Goal: Information Seeking & Learning: Find specific page/section

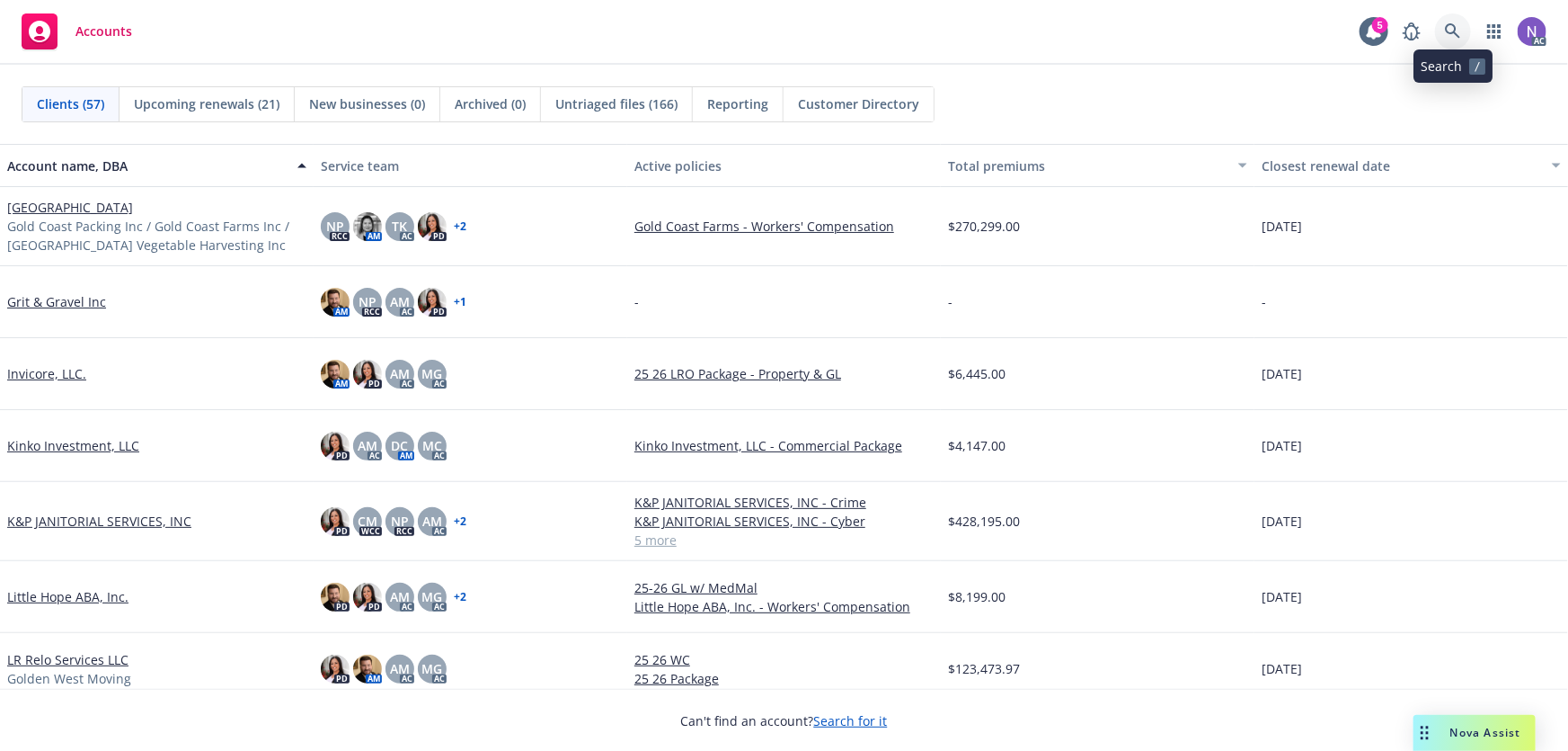
click at [1450, 25] on icon at bounding box center [1452, 31] width 16 height 16
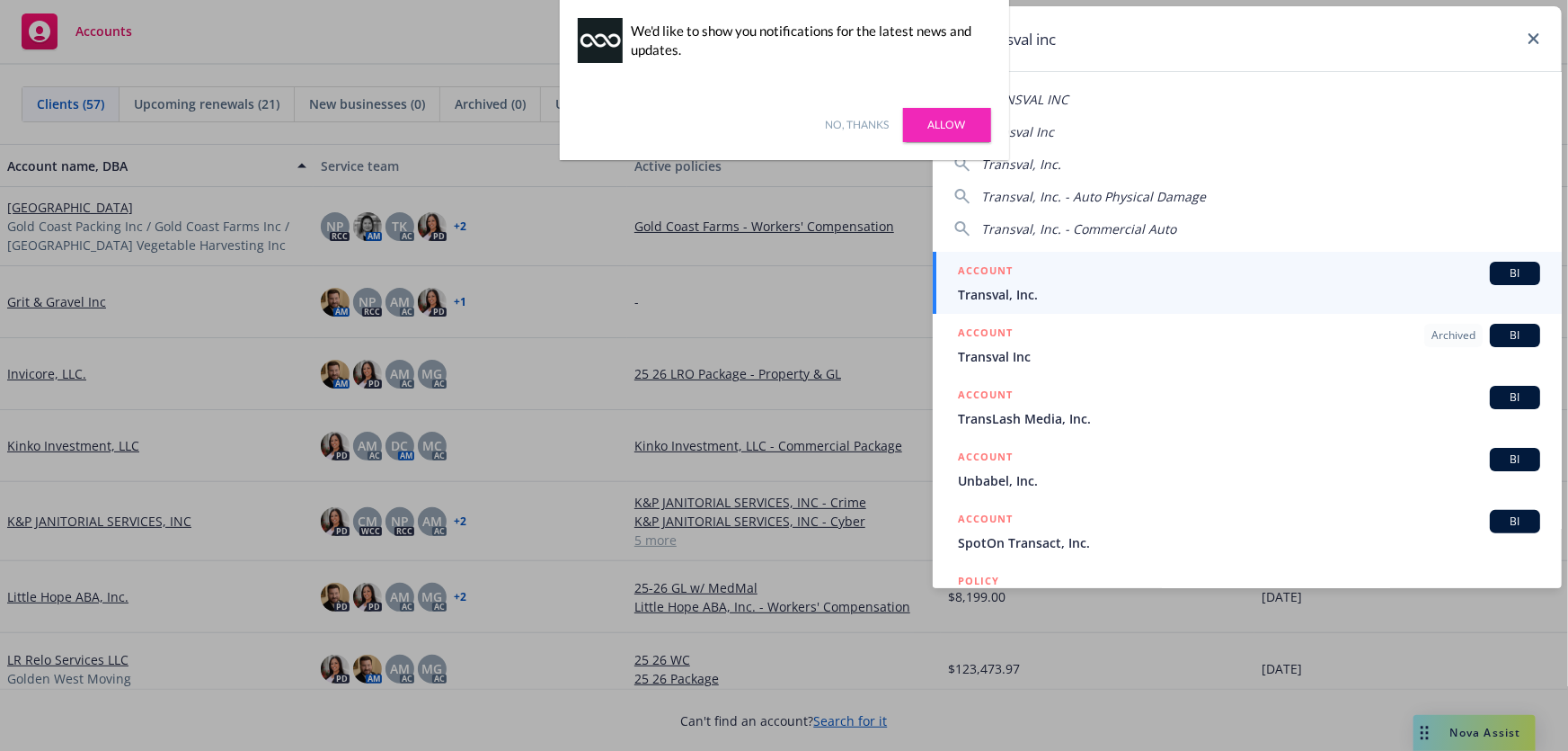
type input "transval inc"
click at [1054, 285] on span "Transval, Inc." at bounding box center [1249, 295] width 582 height 19
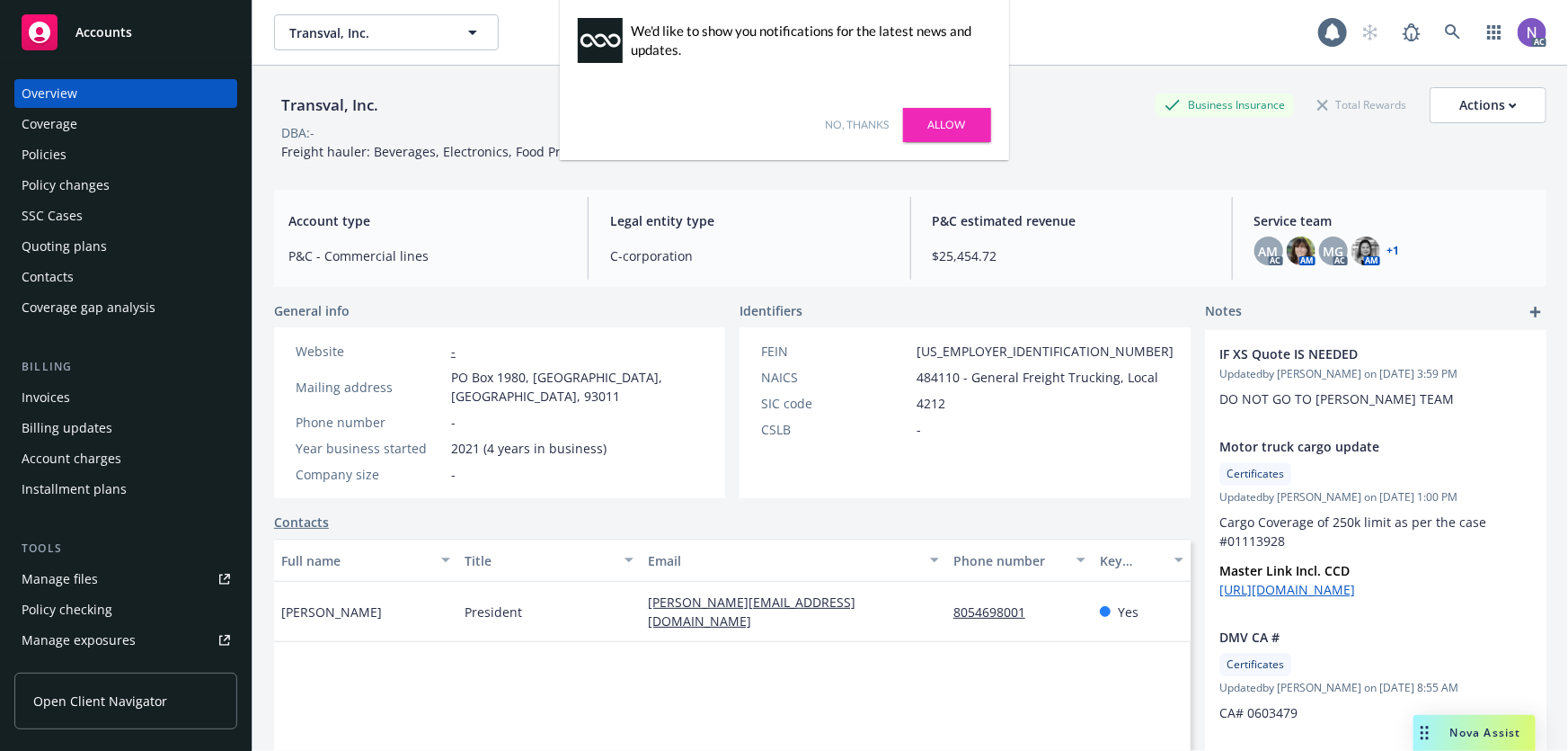
click at [843, 125] on link "No, thanks" at bounding box center [858, 124] width 64 height 16
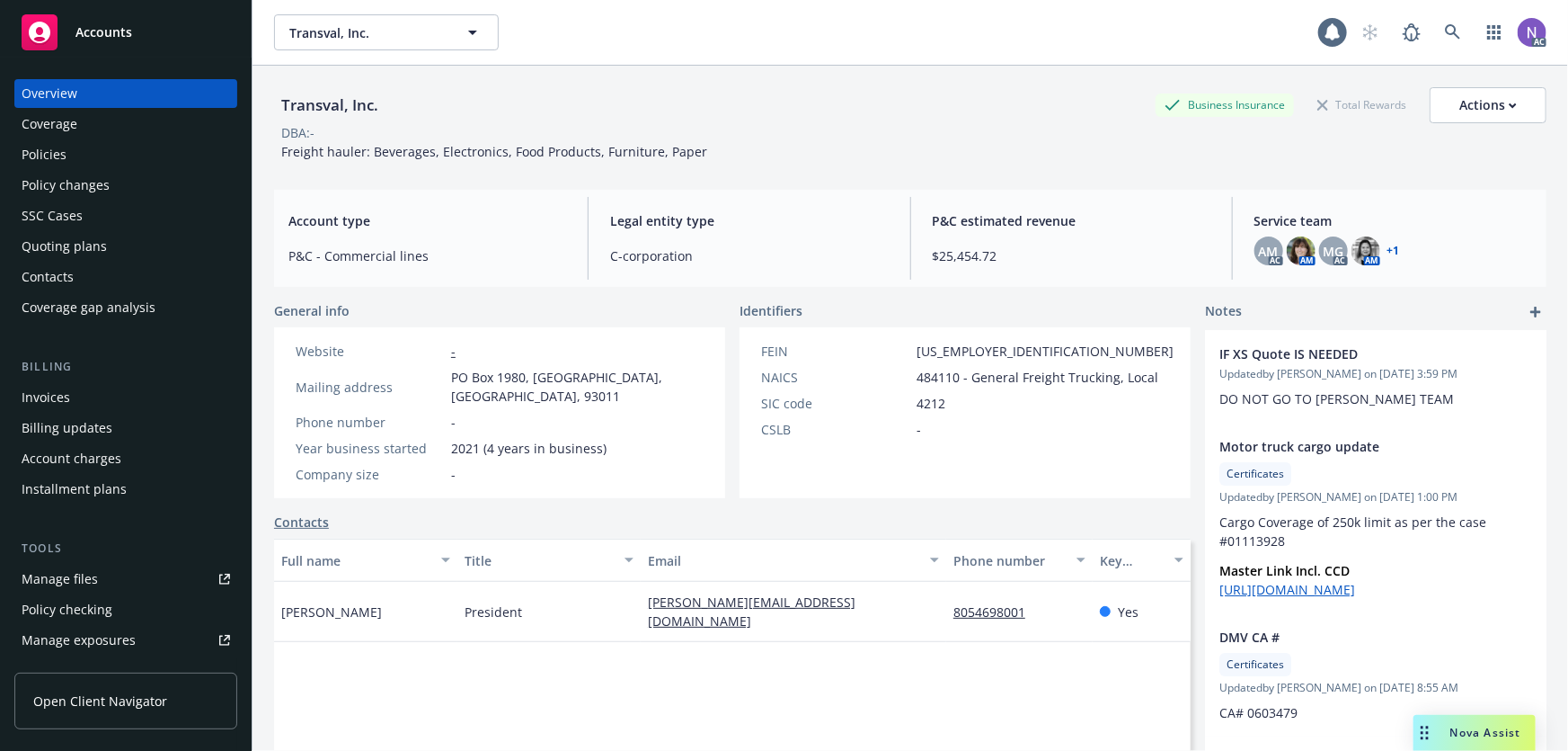
click at [117, 164] on div "Policies" at bounding box center [126, 155] width 208 height 29
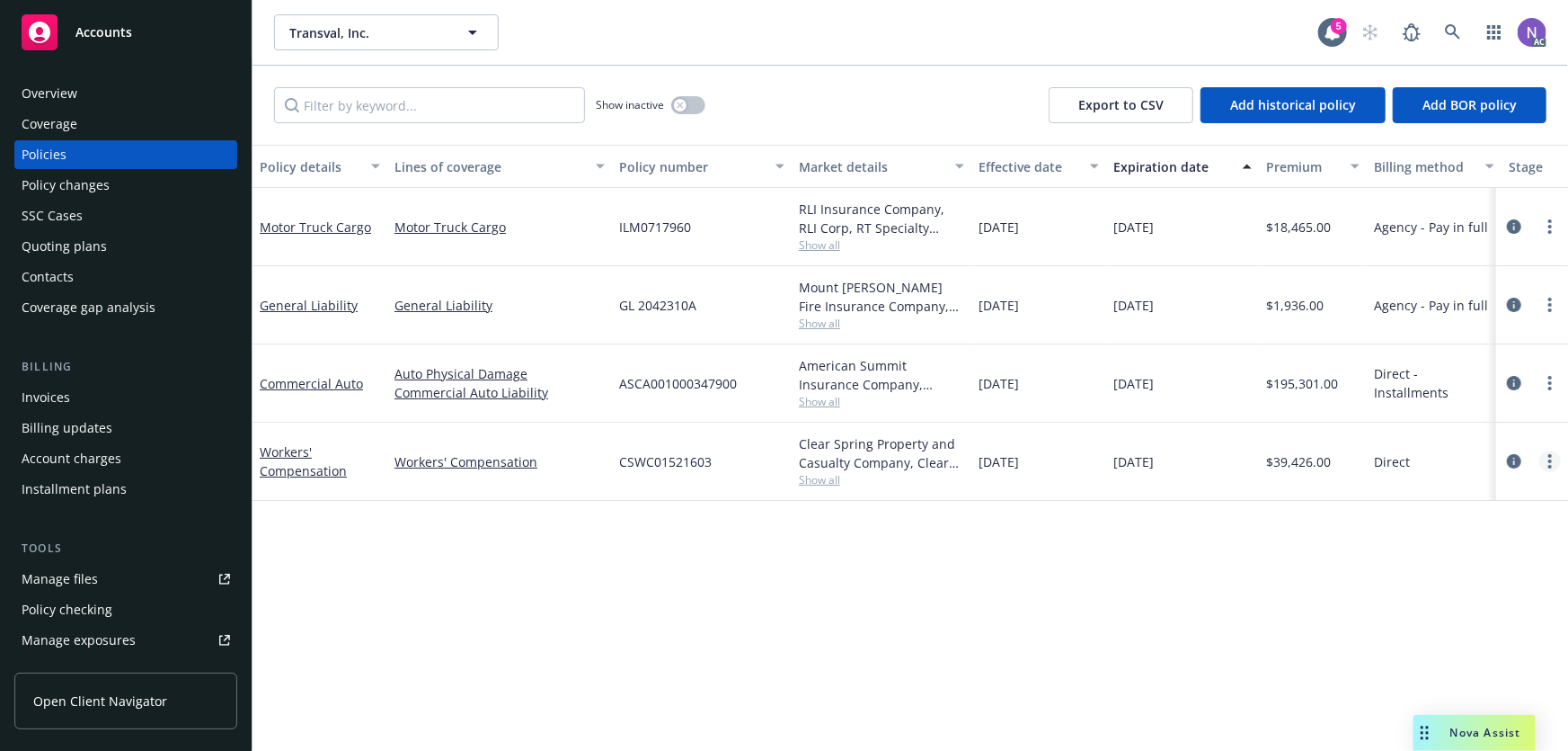
click at [1545, 454] on link "more" at bounding box center [1550, 461] width 22 height 22
click at [1484, 400] on link "Copy logging email" at bounding box center [1461, 399] width 211 height 36
click at [1420, 721] on div "Drag to move" at bounding box center [1424, 733] width 22 height 36
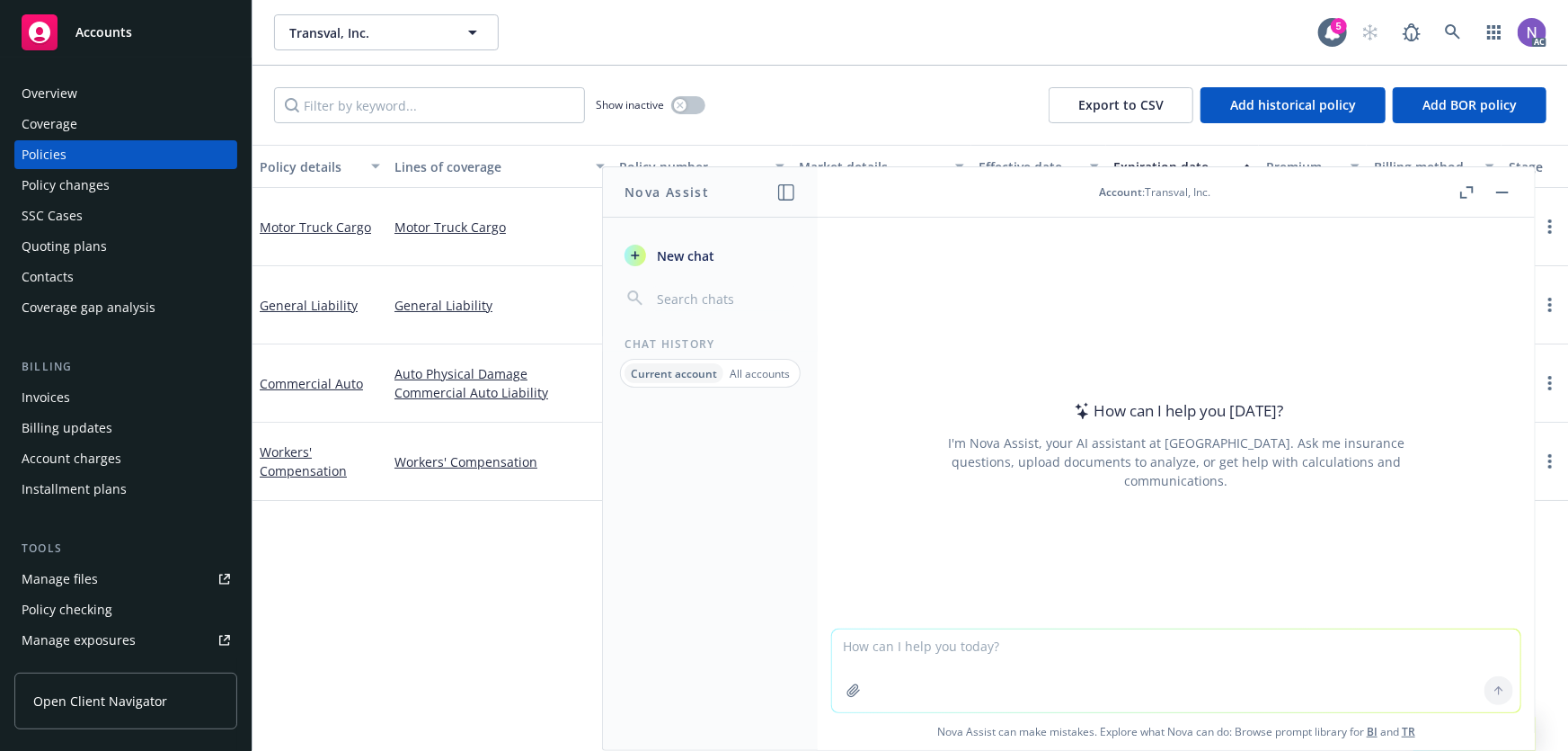
click at [995, 658] on textarea at bounding box center [1176, 671] width 688 height 82
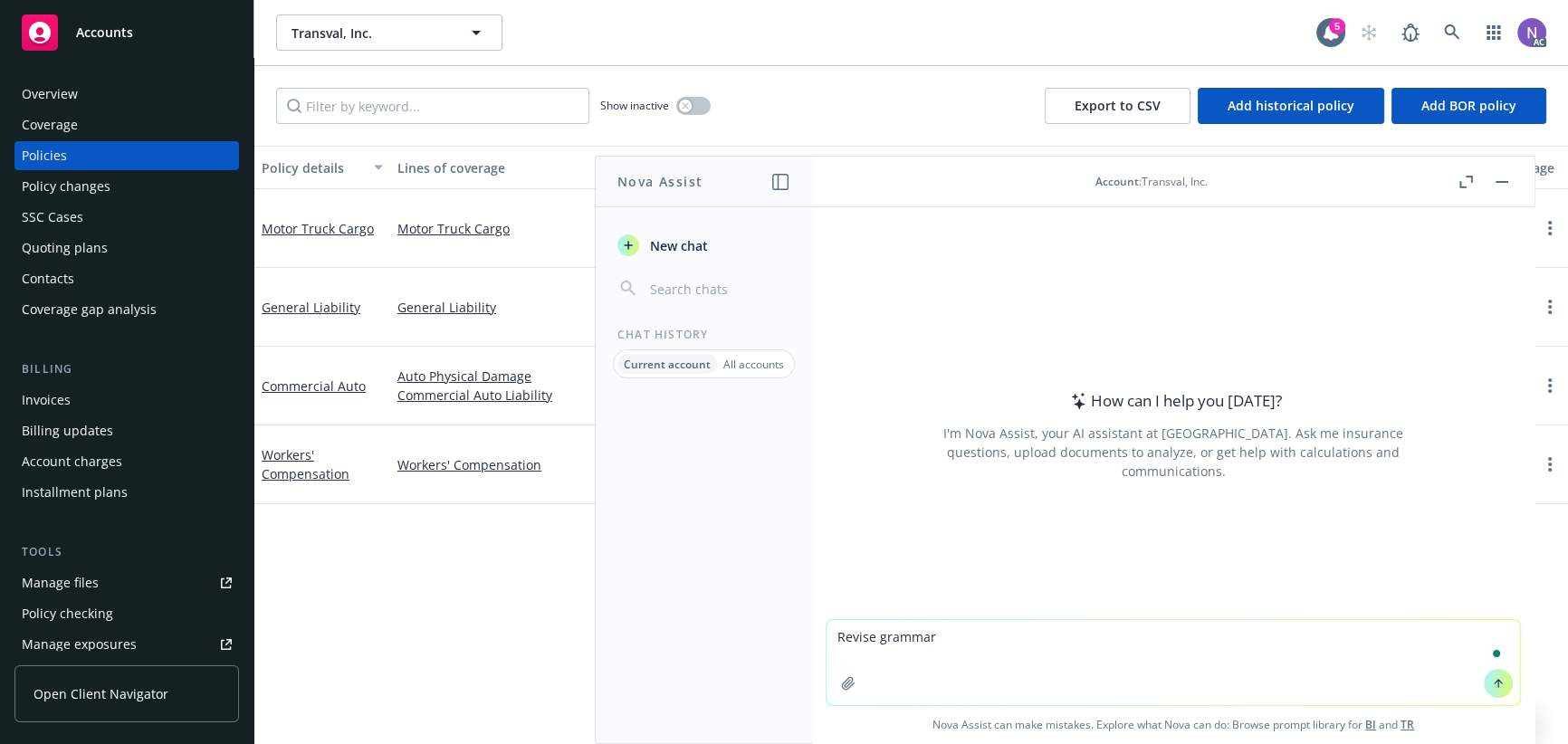
paste textarea "This is another reminder to submit payroll/payment for the month of August for …"
type textarea "Revise grammar This is another reminder to submit payroll/payment for the month…"
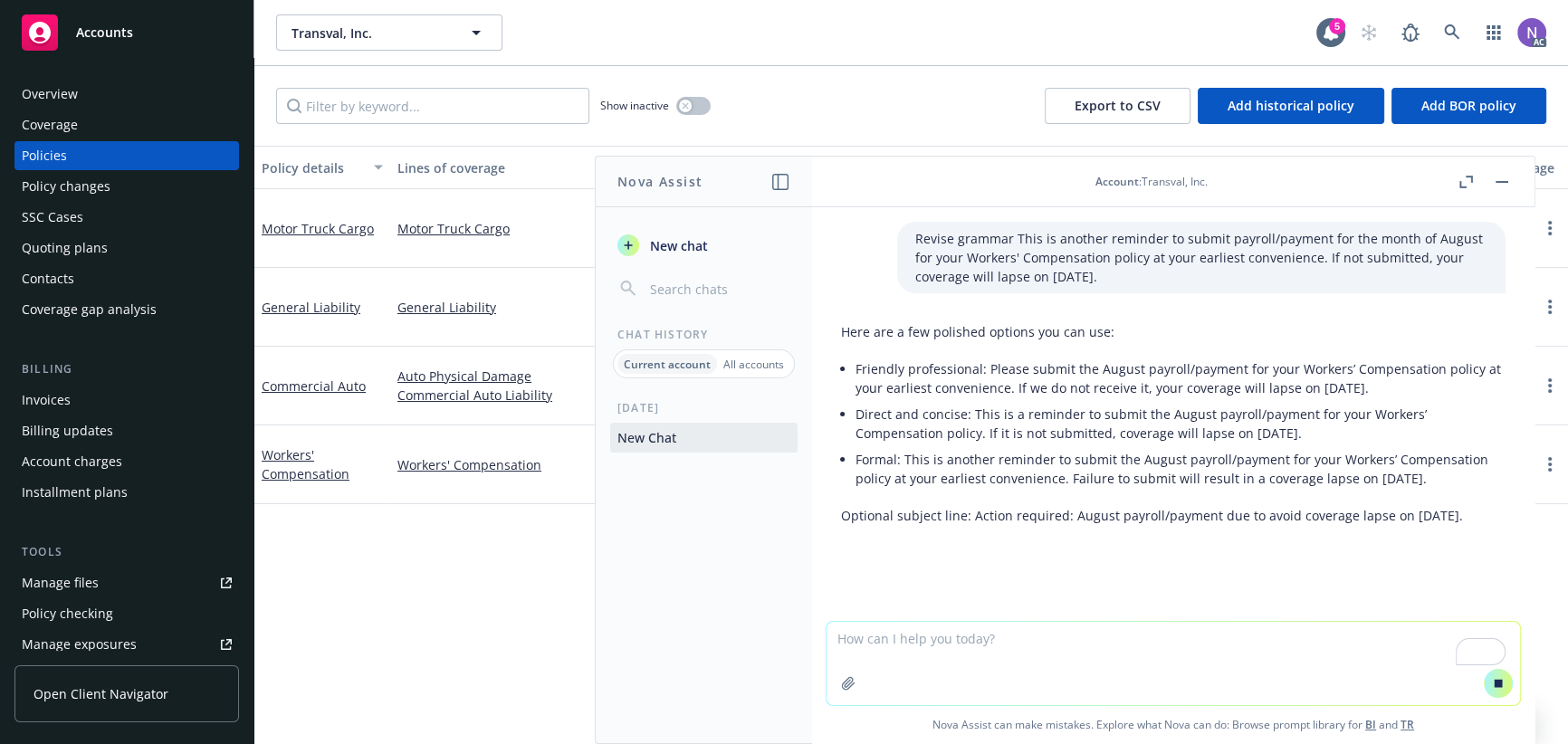
scroll to position [6, 0]
drag, startPoint x: 1032, startPoint y: 272, endPoint x: 969, endPoint y: 272, distance: 63.0
click at [969, 272] on p "Revise grammar This is another reminder to submit payroll/payment for the month…" at bounding box center [1201, 257] width 572 height 57
copy p "[DATE]"
click at [929, 663] on textarea "To enrich screen reader interactions, please activate Accessibility in Grammarl…" at bounding box center [1173, 664] width 693 height 83
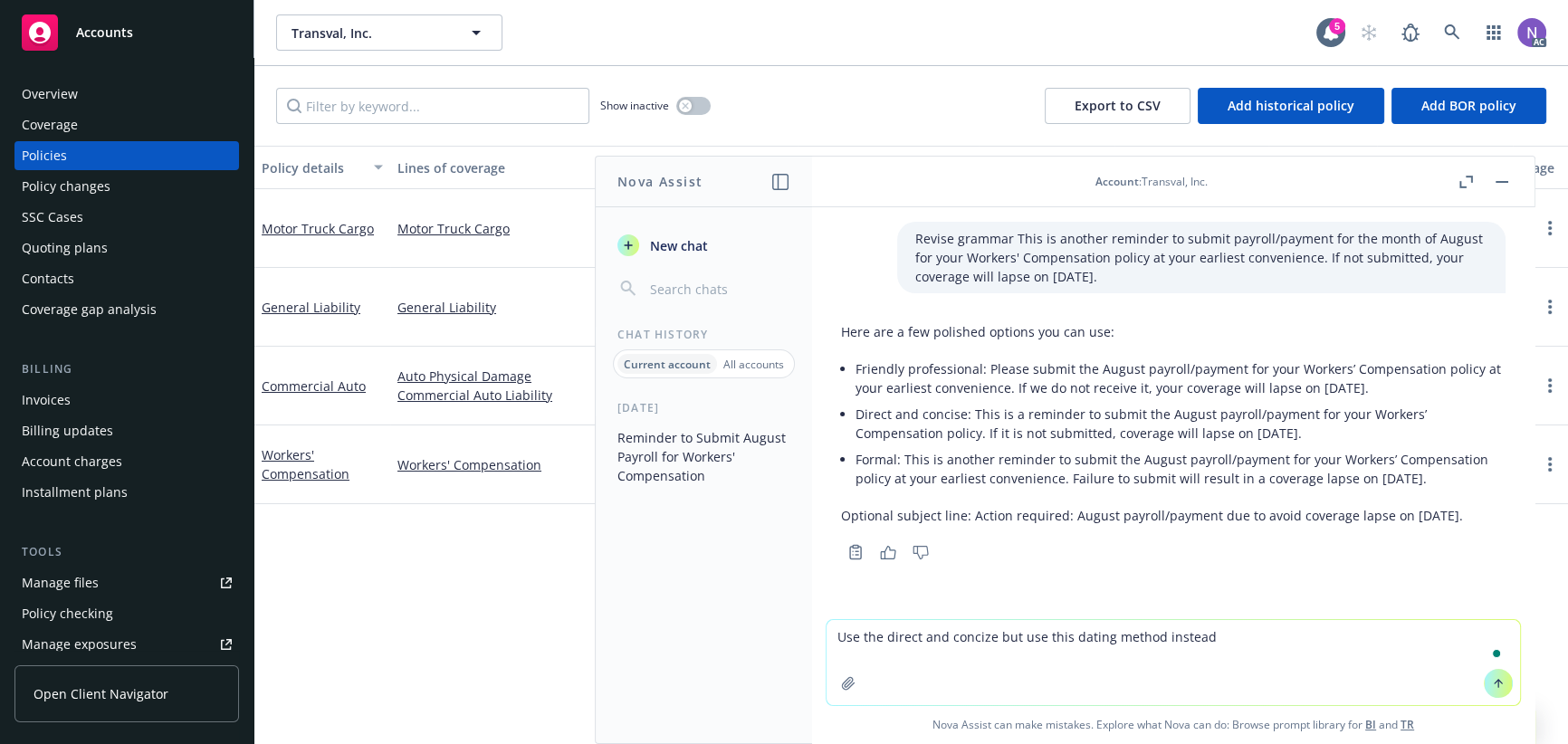
paste textarea "[DATE]"
type textarea "Use the direct and concize but use this dating method instead [DATE]"
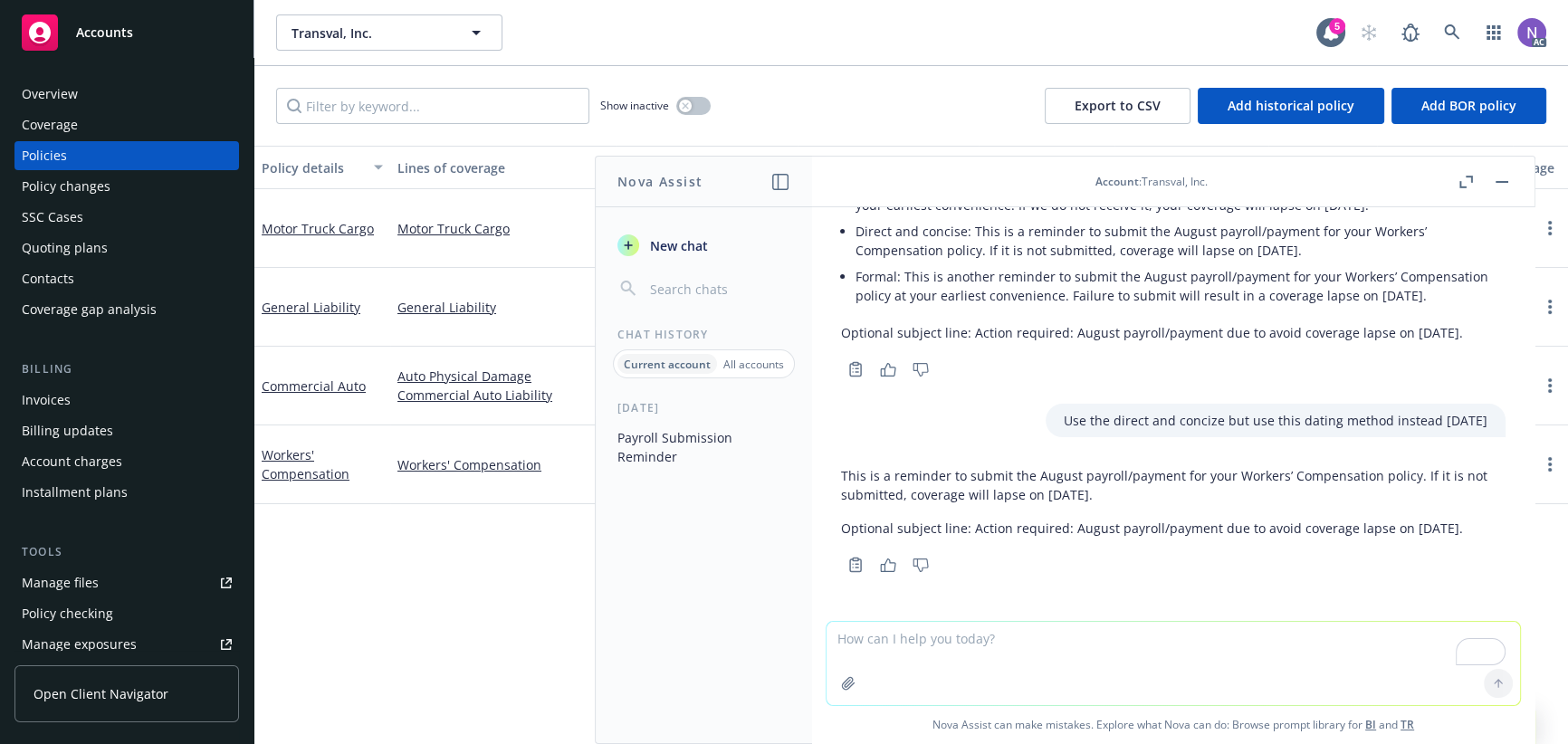
scroll to position [201, 0]
drag, startPoint x: 1122, startPoint y: 495, endPoint x: 862, endPoint y: 452, distance: 263.5
click at [841, 467] on p "This is a reminder to submit the August payroll/payment for your Workers’ Compe…" at bounding box center [1173, 485] width 665 height 38
copy p "This is a reminder to submit the August payroll/payment for your Workers’ Compe…"
click at [1228, 648] on textarea "To enrich screen reader interactions, please activate Accessibility in Grammarl…" at bounding box center [1173, 664] width 693 height 83
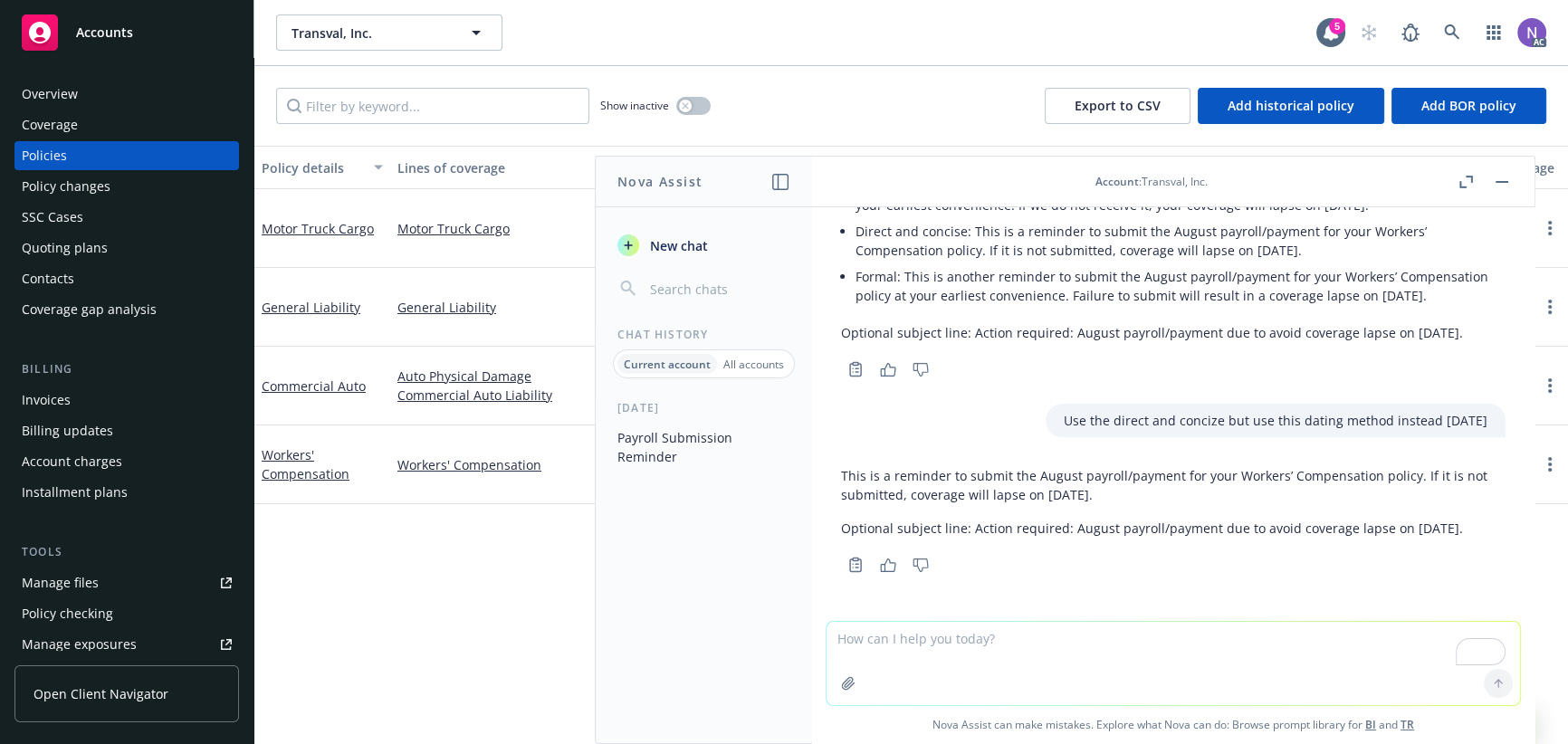
paste textarea "Attached is a copy of the Cancellation Notice, as well as our previous reminder…"
type textarea "Attached is a copy of the Cancellation Notice, as well as our previous reminder…"
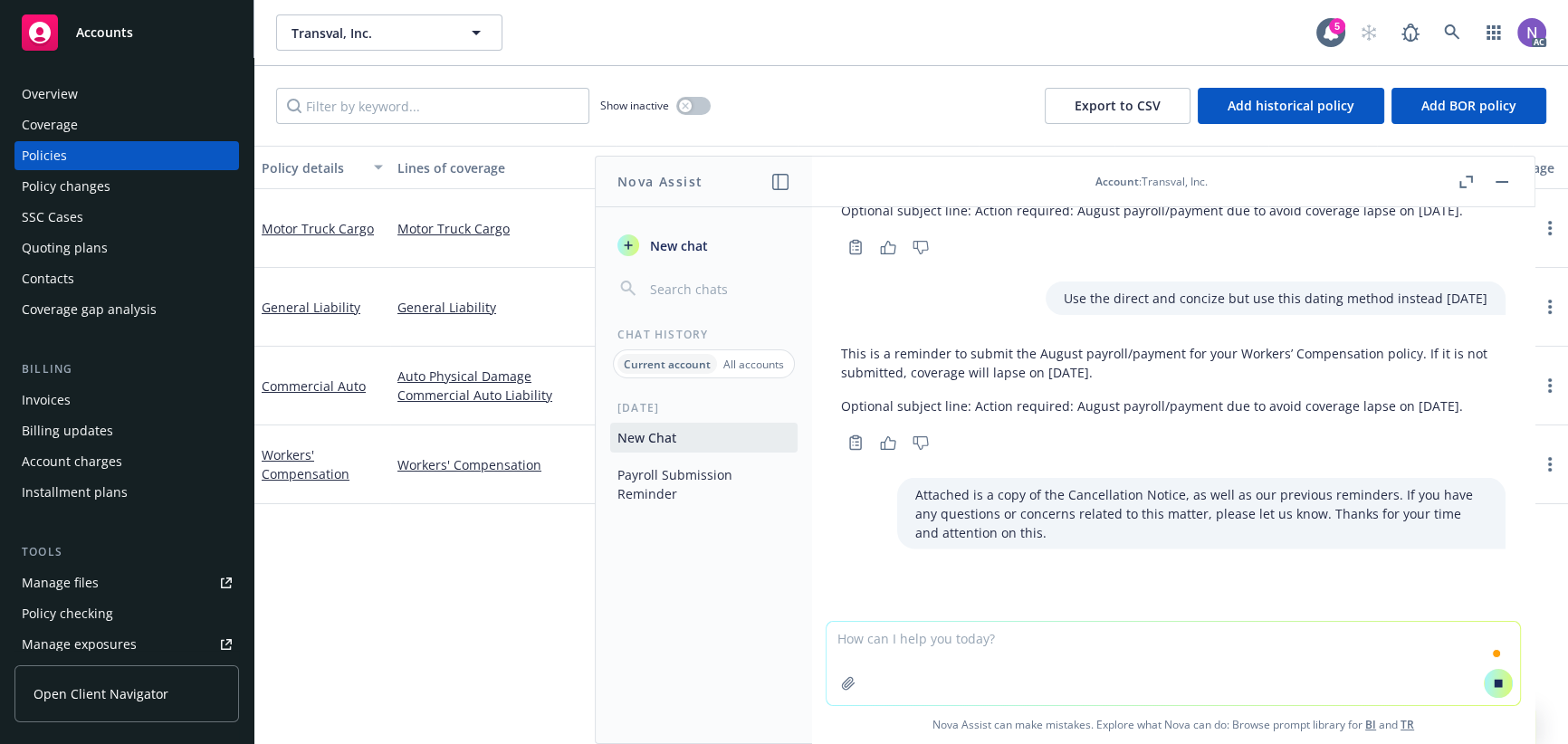
scroll to position [280, 0]
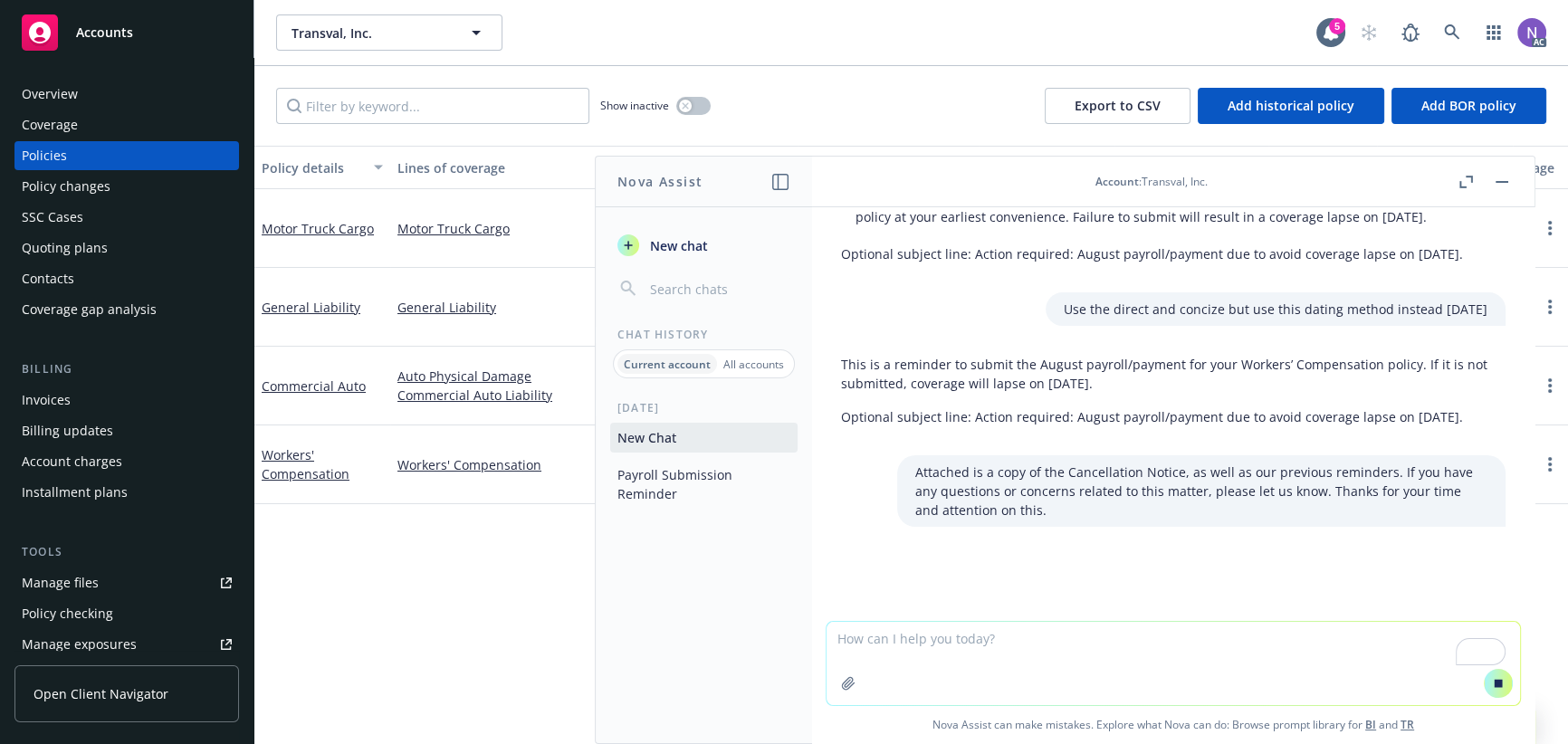
click at [734, 469] on button "Payroll Submission Reminder" at bounding box center [703, 484] width 188 height 49
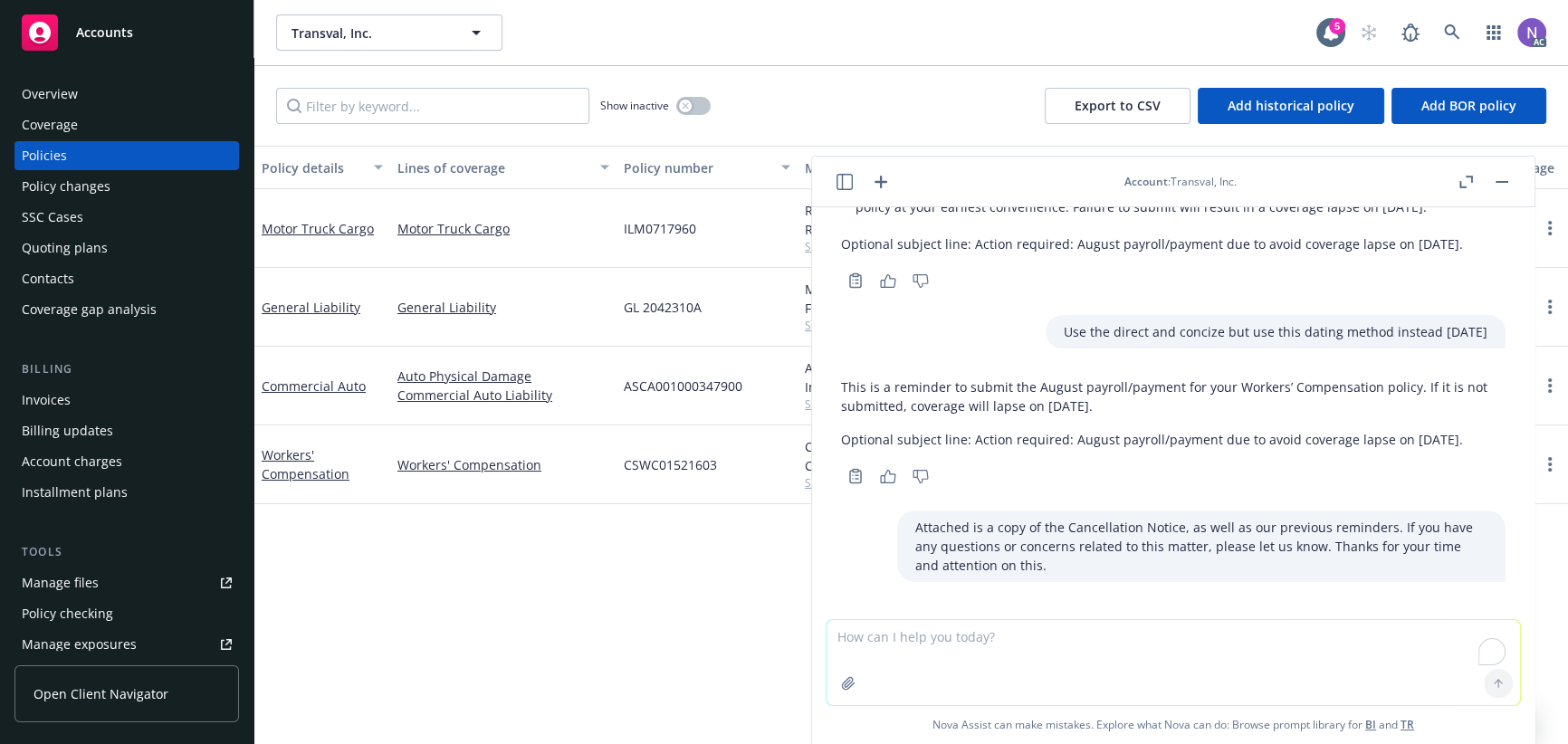
scroll to position [296, 0]
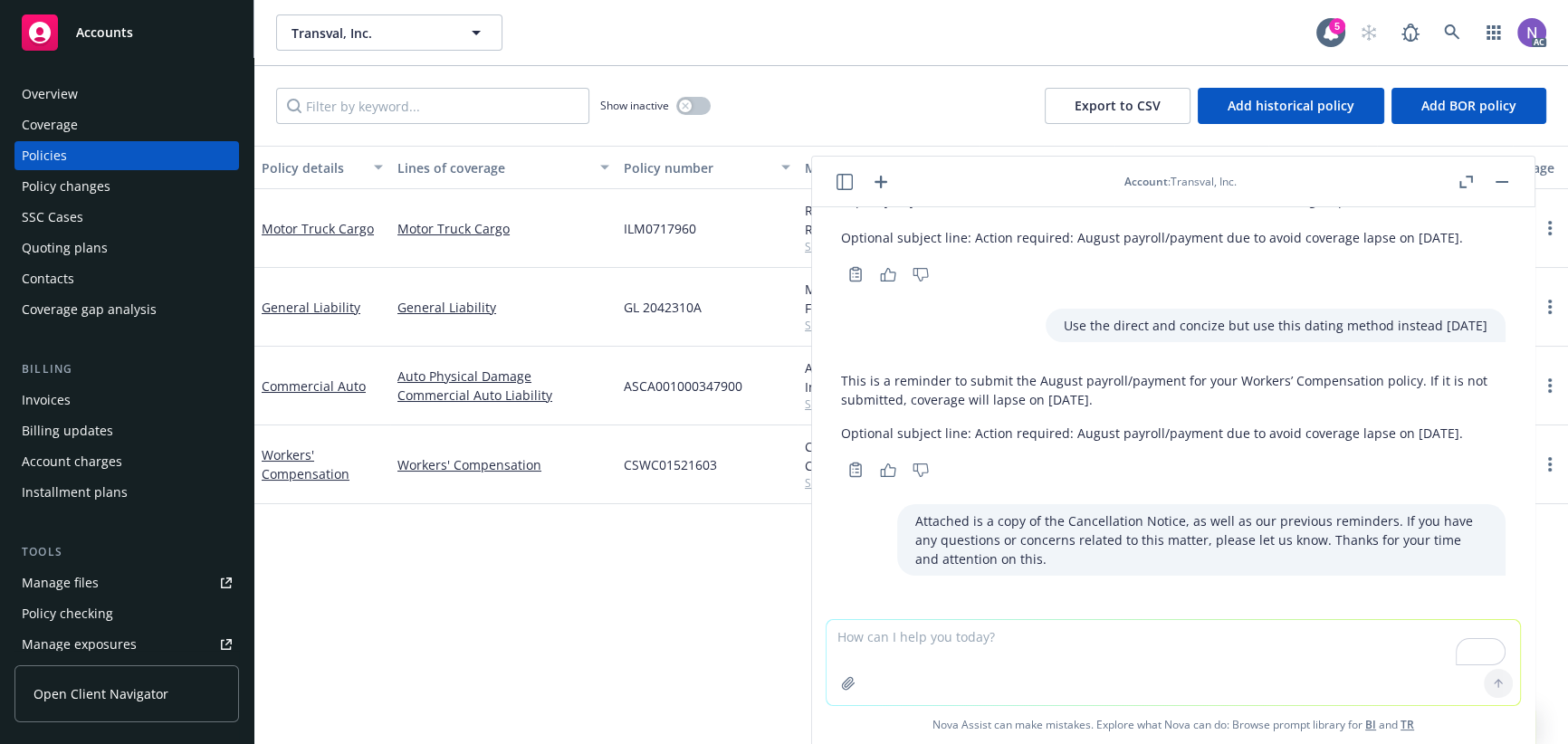
click at [990, 660] on textarea "To enrich screen reader interactions, please activate Accessibility in Grammarl…" at bounding box center [1173, 663] width 693 height 85
click at [1002, 653] on textarea "To enrich screen reader interactions, please activate Accessibility in Grammarl…" at bounding box center [1173, 663] width 693 height 85
type textarea "Revise the grammar and wording on the above statement"
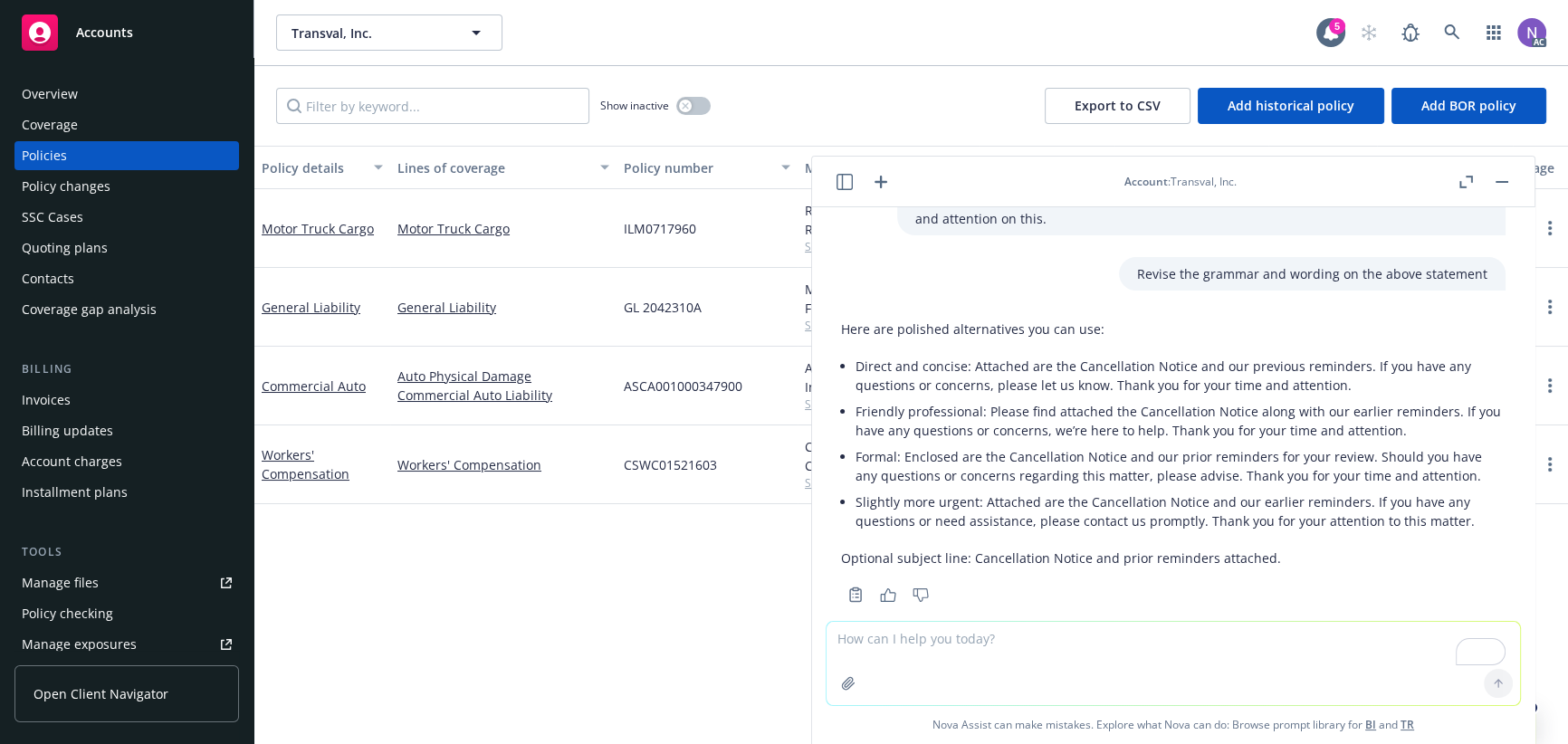
scroll to position [667, 0]
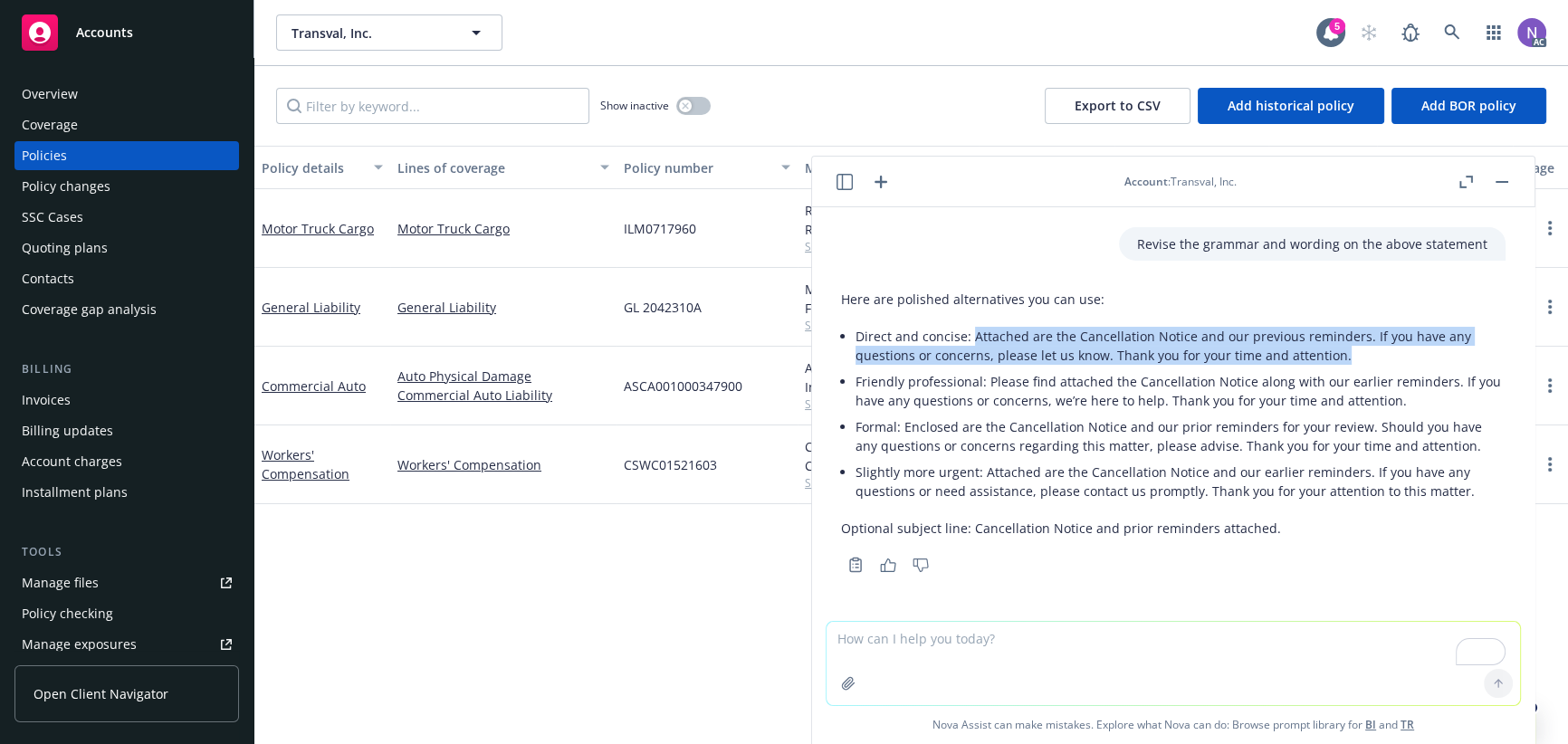
drag, startPoint x: 971, startPoint y: 337, endPoint x: 1372, endPoint y: 353, distance: 401.3
click at [1372, 353] on p "Direct and concise: Attached are the Cancellation Notice and our previous remin…" at bounding box center [1180, 345] width 650 height 38
copy p "Attached are the Cancellation Notice and our previous reminders. If you have an…"
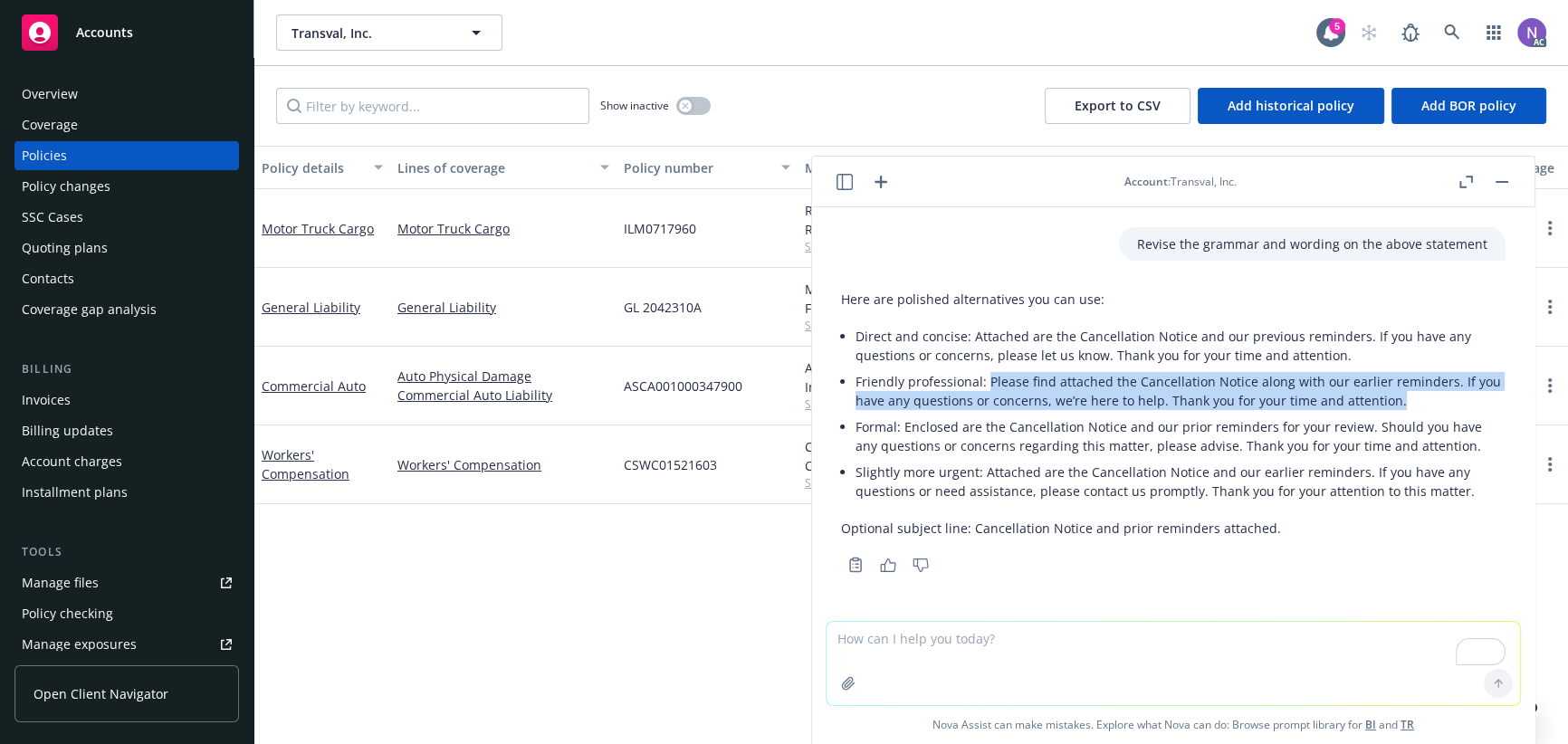
drag, startPoint x: 986, startPoint y: 381, endPoint x: 1394, endPoint y: 408, distance: 408.9
click at [1394, 408] on p "Friendly professional: Please find attached the Cancellation Notice along with …" at bounding box center [1180, 390] width 650 height 38
copy p "Please find attached the Cancellation Notice along with our earlier reminders. …"
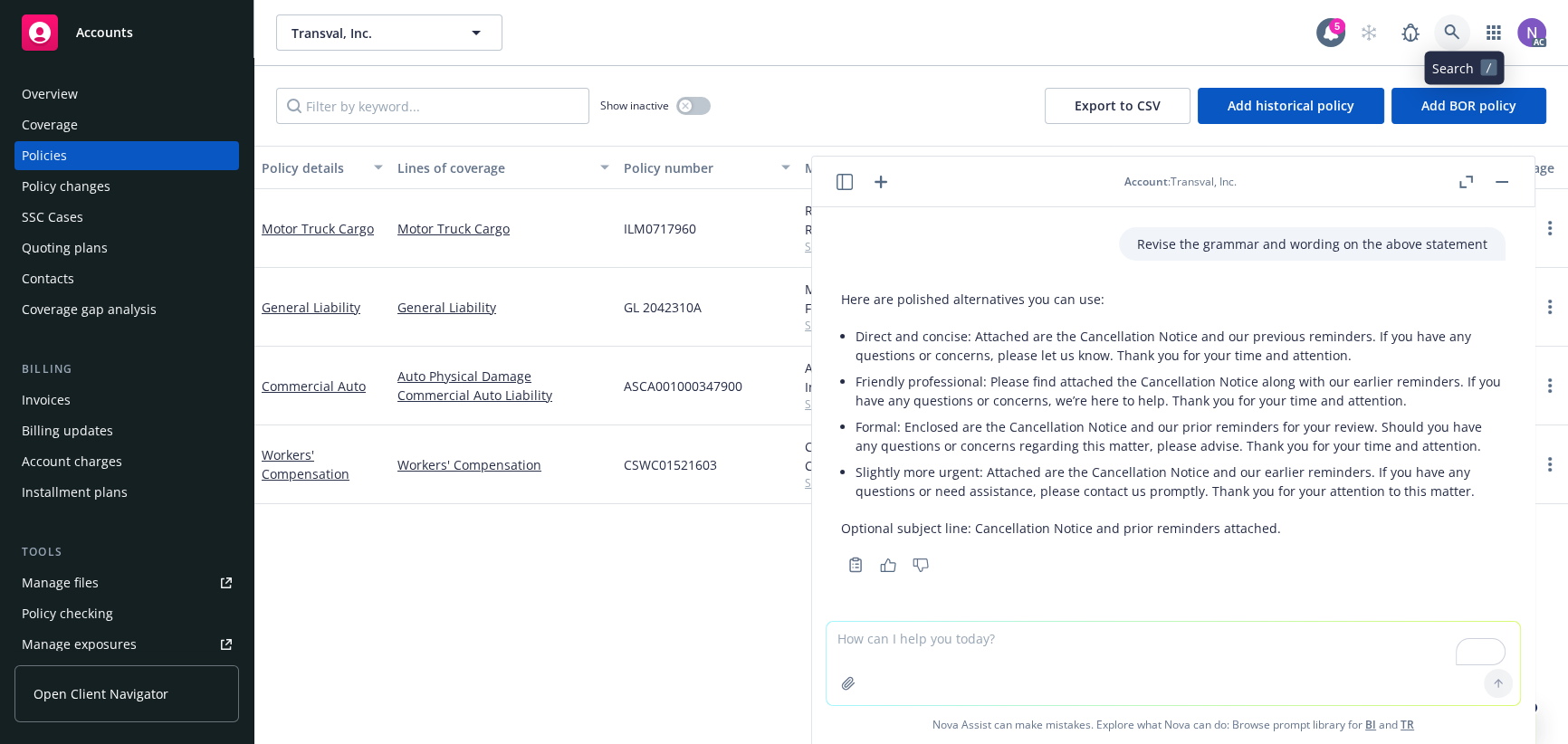
click at [1454, 33] on link at bounding box center [1452, 33] width 37 height 37
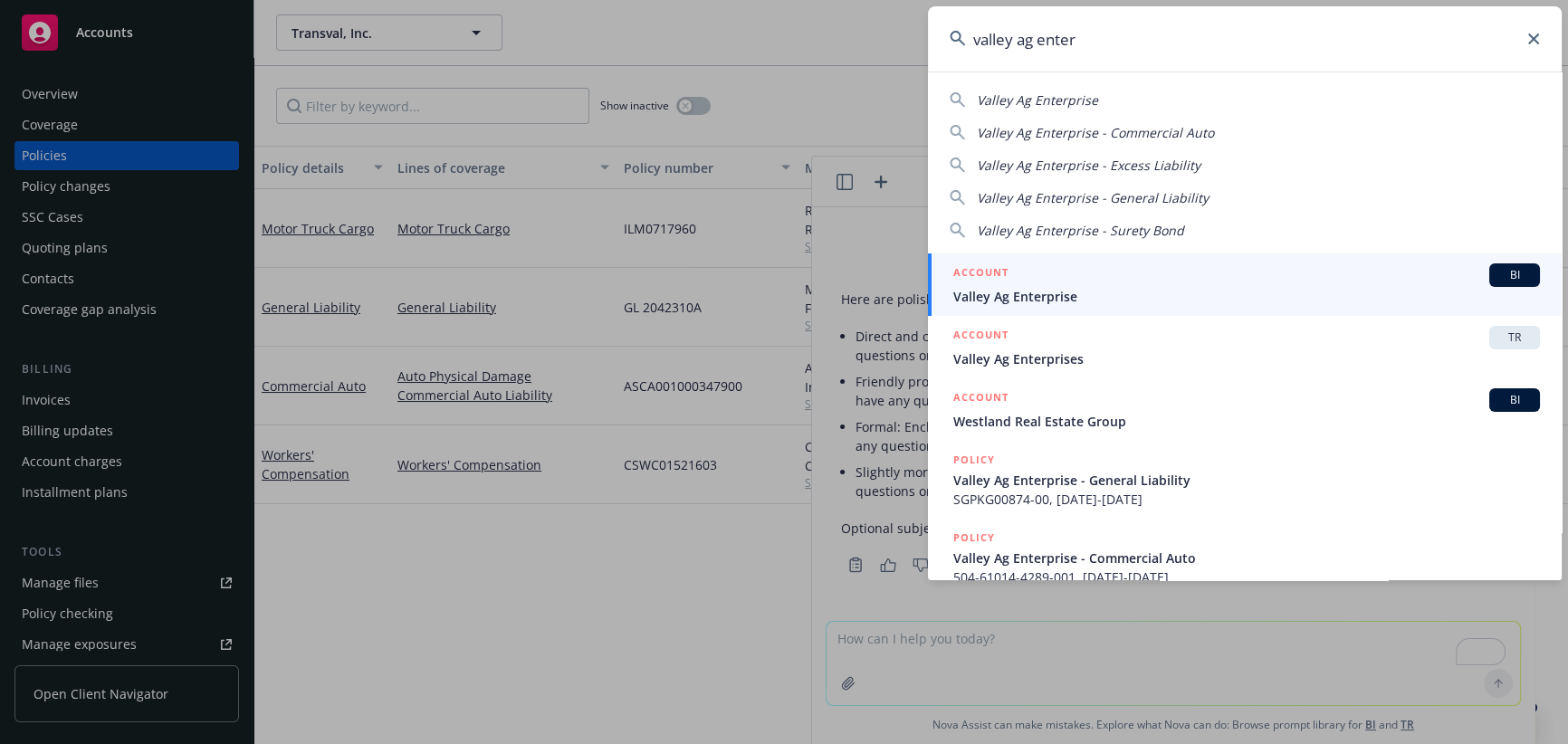
type input "valley ag enter"
click at [1120, 295] on span "Valley Ag Enterprise" at bounding box center [1246, 297] width 587 height 19
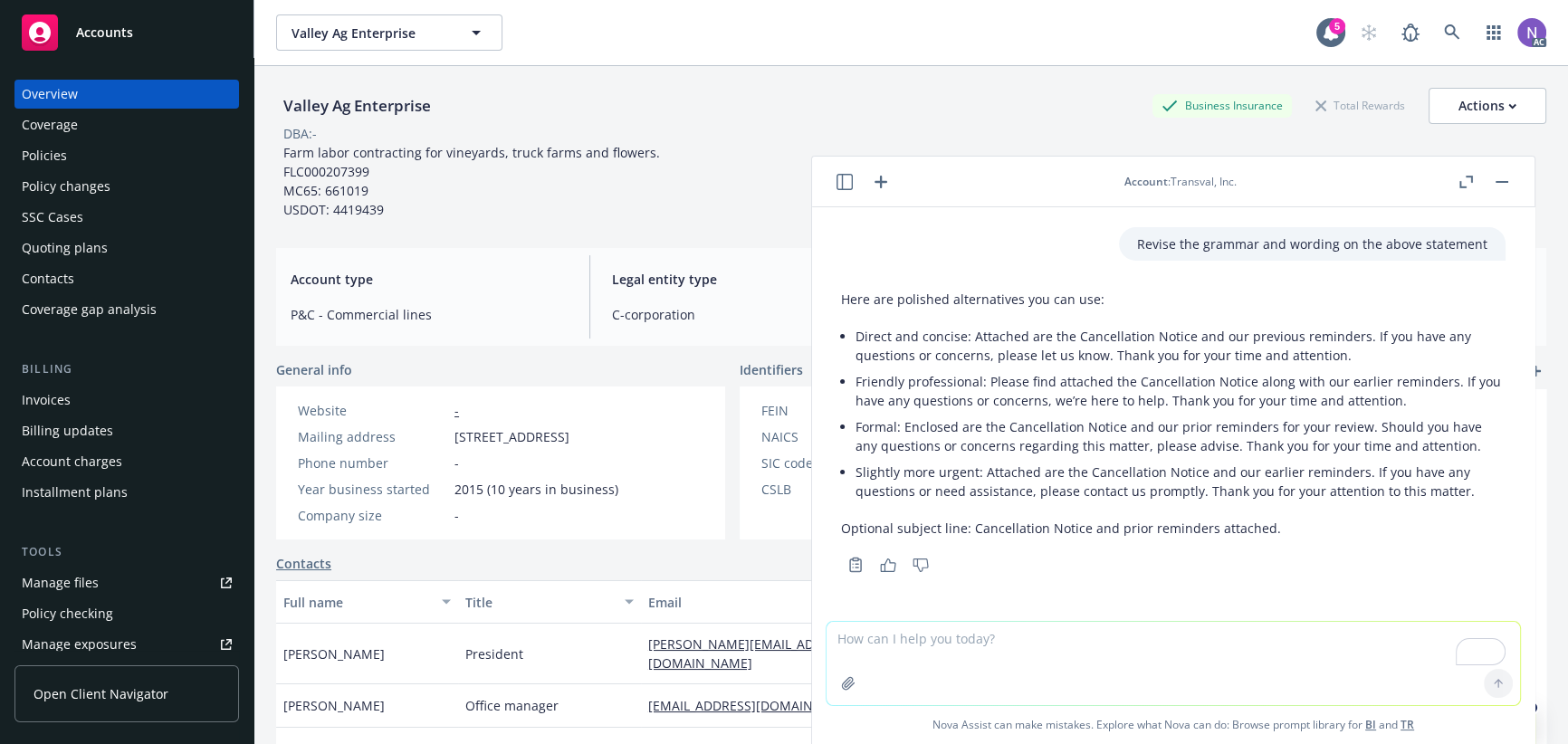
click at [162, 161] on div "Policies" at bounding box center [127, 156] width 210 height 29
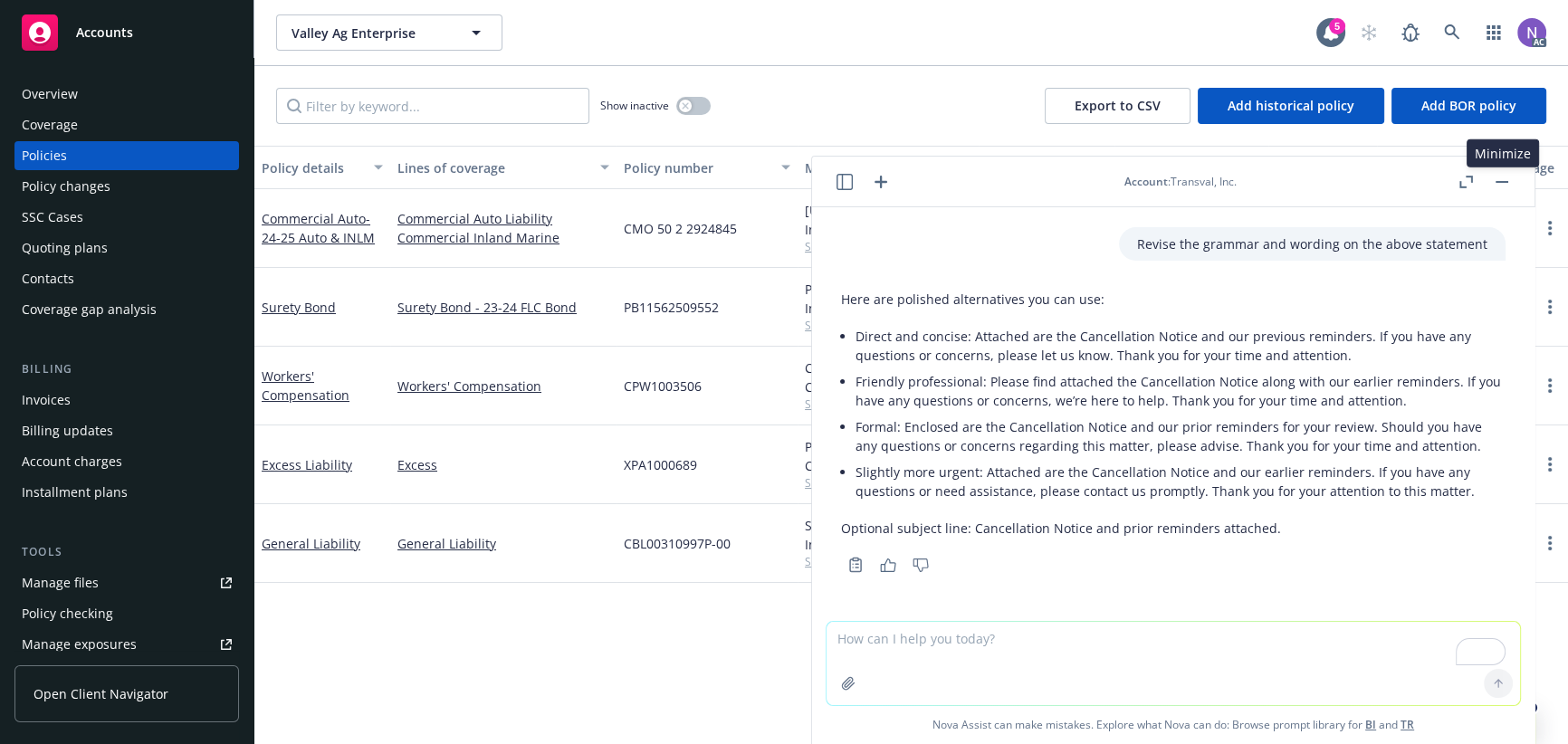
click at [1501, 185] on button "button" at bounding box center [1502, 182] width 22 height 22
